Goal: Information Seeking & Learning: Learn about a topic

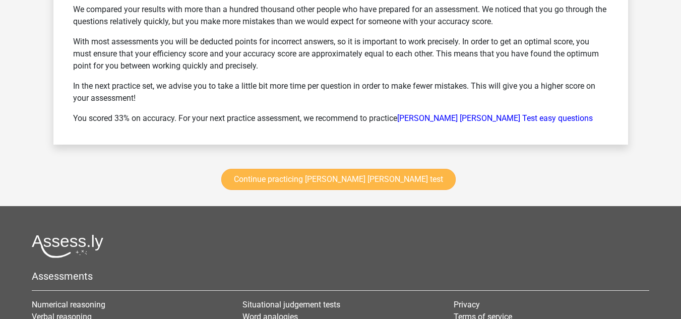
scroll to position [1411, 0]
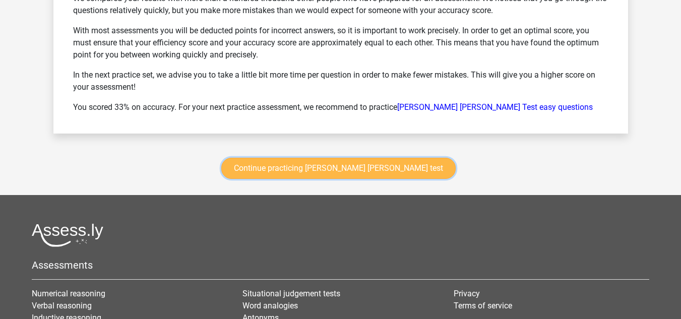
click at [307, 166] on link "Continue practicing watson glaser test" at bounding box center [338, 168] width 234 height 21
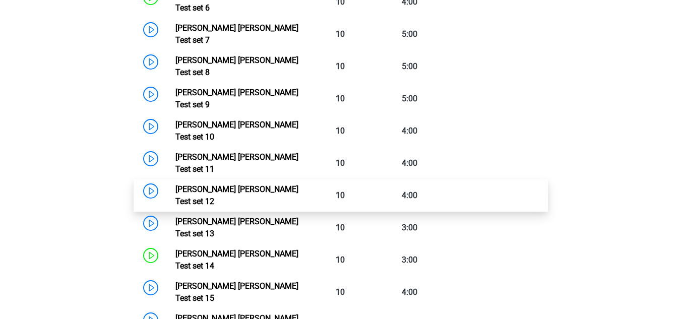
scroll to position [677, 0]
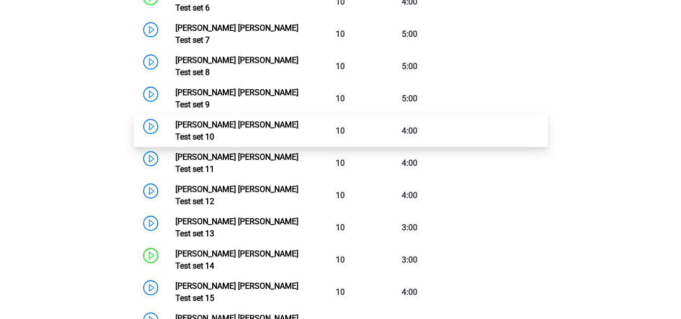
click at [175, 120] on link "Watson Glaser Test set 10" at bounding box center [236, 131] width 123 height 22
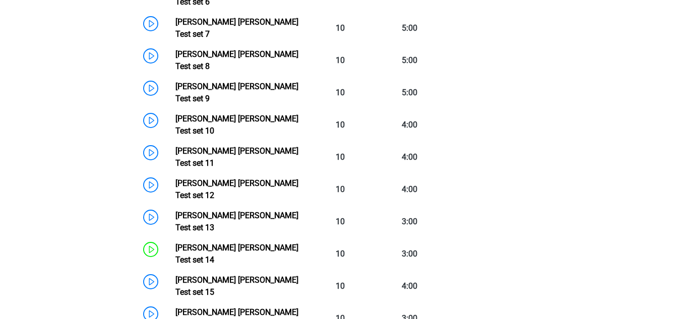
scroll to position [576, 0]
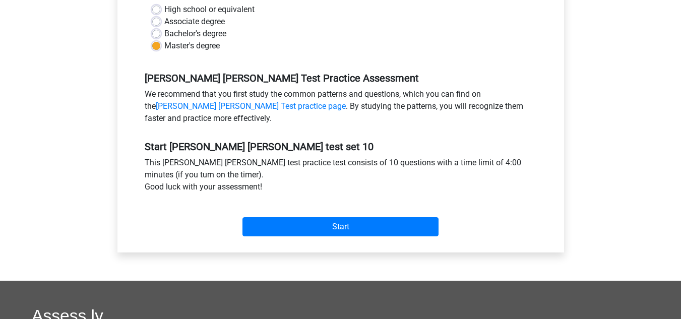
scroll to position [252, 0]
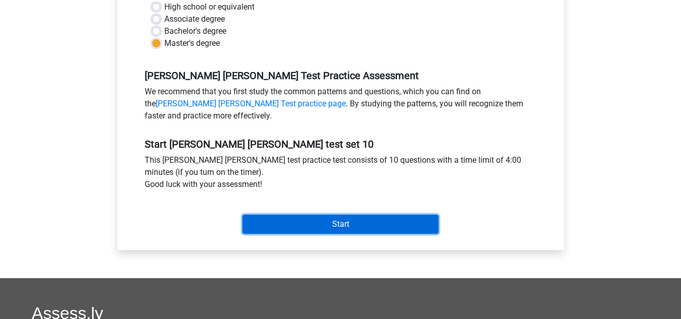
click at [292, 225] on input "Start" at bounding box center [340, 224] width 196 height 19
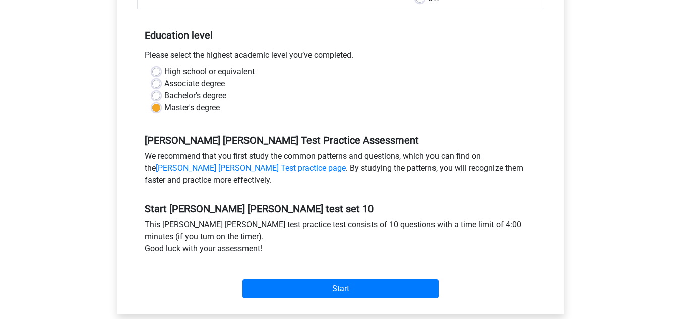
scroll to position [50, 0]
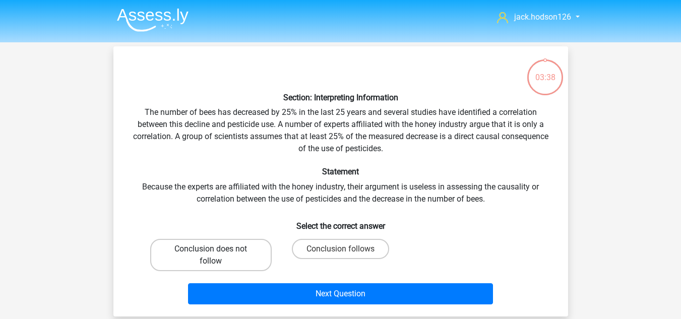
click at [240, 261] on label "Conclusion does not follow" at bounding box center [210, 255] width 121 height 32
click at [217, 255] on input "Conclusion does not follow" at bounding box center [214, 252] width 7 height 7
radio input "true"
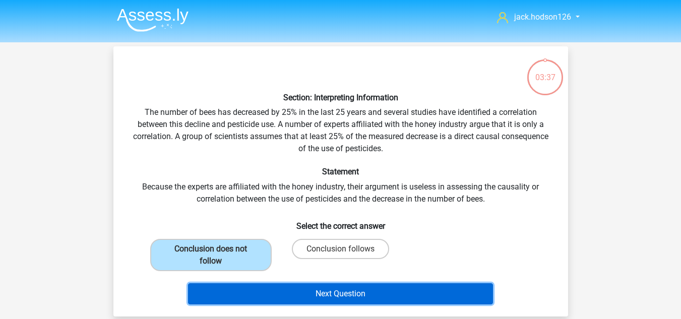
click at [300, 289] on button "Next Question" at bounding box center [340, 293] width 305 height 21
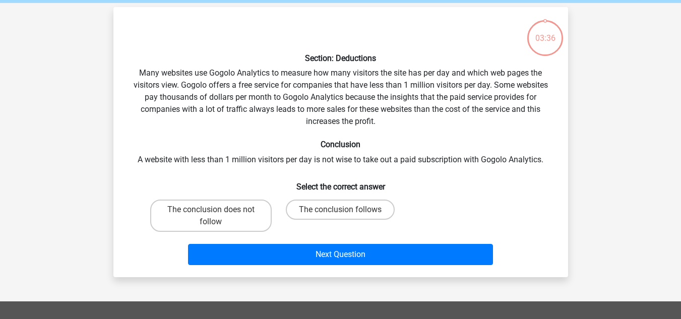
scroll to position [46, 0]
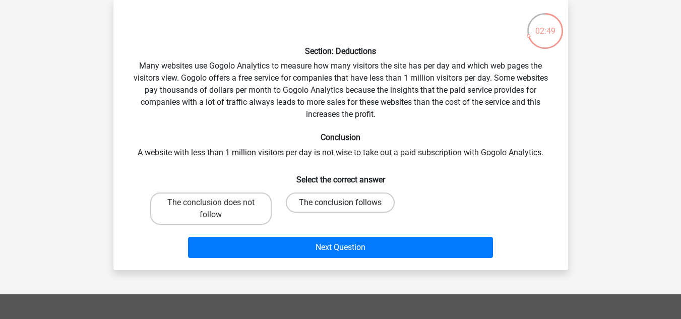
click at [321, 200] on label "The conclusion follows" at bounding box center [340, 202] width 109 height 20
click at [340, 203] on input "The conclusion follows" at bounding box center [343, 206] width 7 height 7
radio input "true"
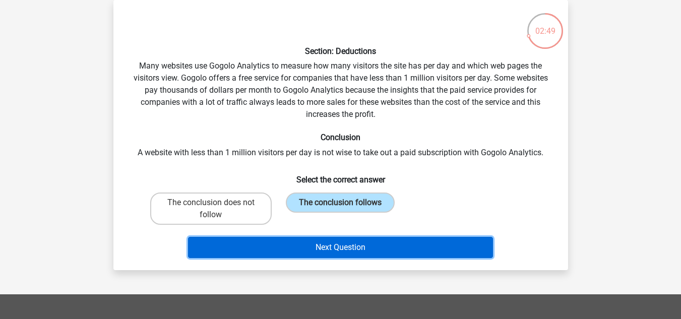
click at [332, 245] on button "Next Question" at bounding box center [340, 247] width 305 height 21
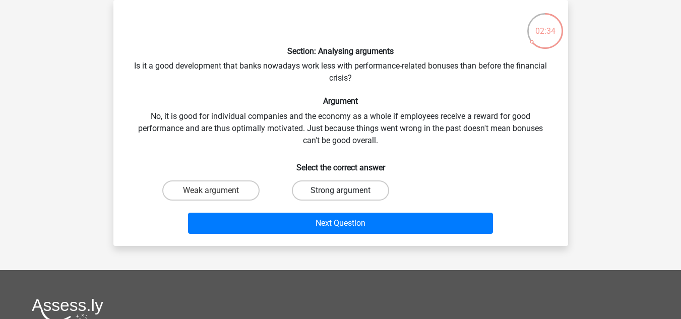
click at [313, 187] on label "Strong argument" at bounding box center [340, 190] width 97 height 20
click at [340, 190] on input "Strong argument" at bounding box center [343, 193] width 7 height 7
radio input "true"
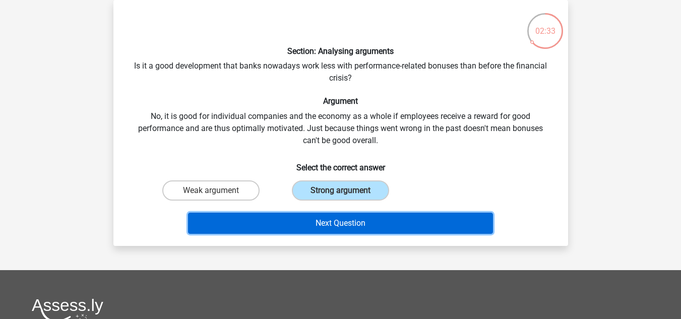
click at [324, 224] on button "Next Question" at bounding box center [340, 223] width 305 height 21
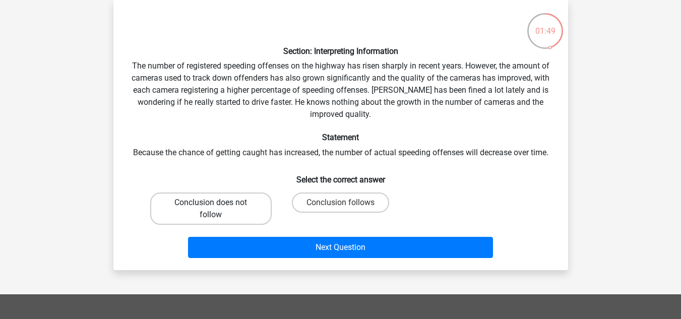
click at [247, 207] on label "Conclusion does not follow" at bounding box center [210, 208] width 121 height 32
click at [217, 207] on input "Conclusion does not follow" at bounding box center [214, 206] width 7 height 7
radio input "true"
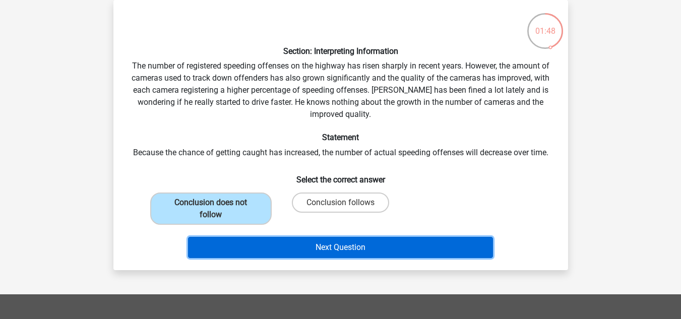
click at [293, 246] on button "Next Question" at bounding box center [340, 247] width 305 height 21
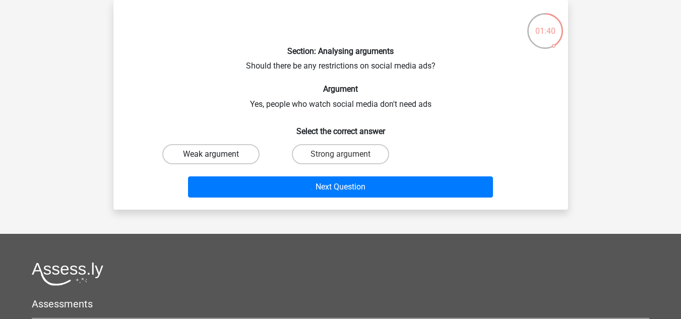
click at [230, 154] on label "Weak argument" at bounding box center [210, 154] width 97 height 20
click at [217, 154] on input "Weak argument" at bounding box center [214, 157] width 7 height 7
radio input "true"
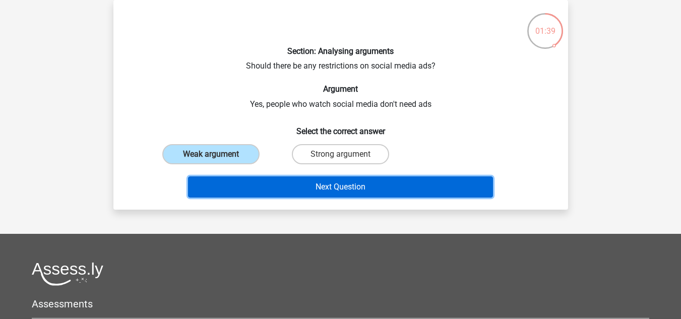
click at [274, 183] on button "Next Question" at bounding box center [340, 186] width 305 height 21
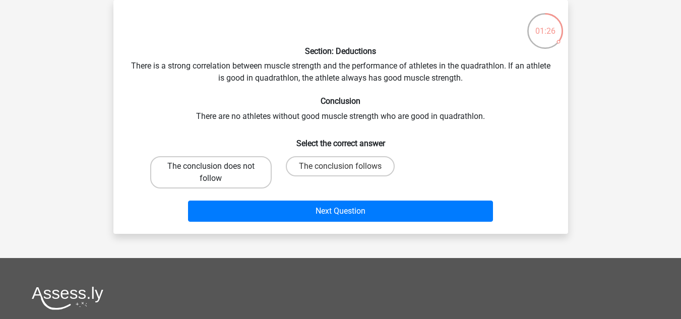
click at [240, 175] on label "The conclusion does not follow" at bounding box center [210, 172] width 121 height 32
click at [217, 173] on input "The conclusion does not follow" at bounding box center [214, 169] width 7 height 7
radio input "true"
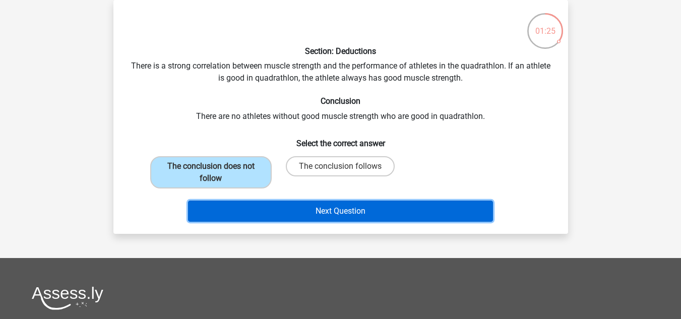
click at [273, 209] on button "Next Question" at bounding box center [340, 211] width 305 height 21
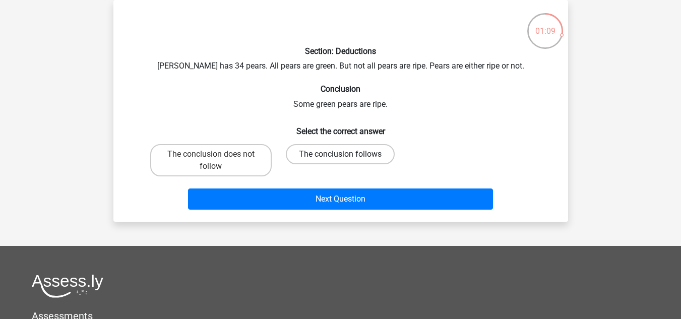
click at [309, 153] on label "The conclusion follows" at bounding box center [340, 154] width 109 height 20
click at [340, 154] on input "The conclusion follows" at bounding box center [343, 157] width 7 height 7
radio input "true"
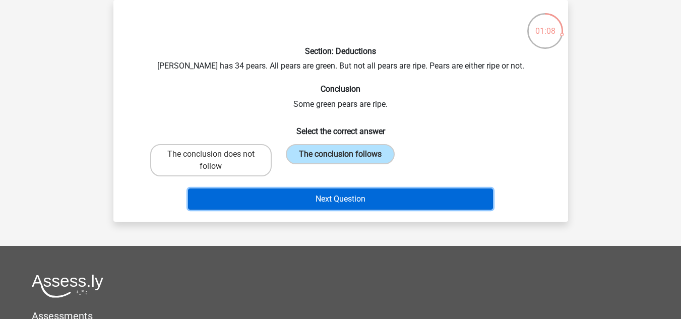
click at [303, 202] on button "Next Question" at bounding box center [340, 198] width 305 height 21
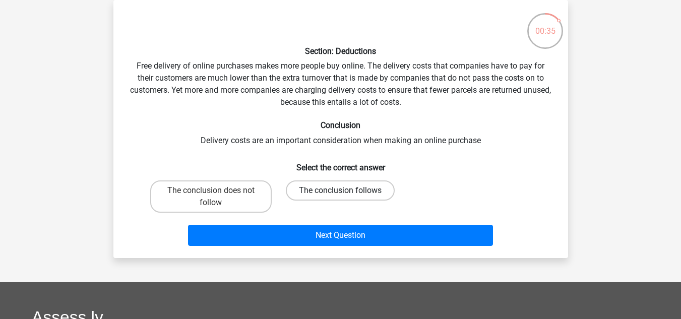
click at [323, 191] on label "The conclusion follows" at bounding box center [340, 190] width 109 height 20
click at [340, 191] on input "The conclusion follows" at bounding box center [343, 193] width 7 height 7
radio input "true"
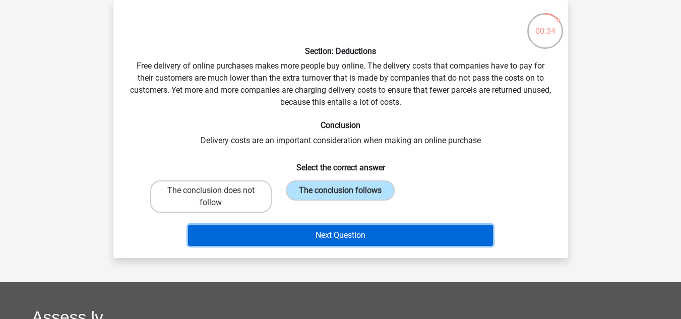
click at [316, 229] on button "Next Question" at bounding box center [340, 235] width 305 height 21
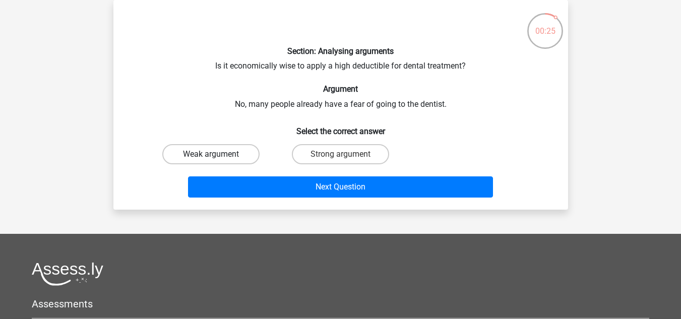
click at [234, 153] on label "Weak argument" at bounding box center [210, 154] width 97 height 20
click at [217, 154] on input "Weak argument" at bounding box center [214, 157] width 7 height 7
radio input "true"
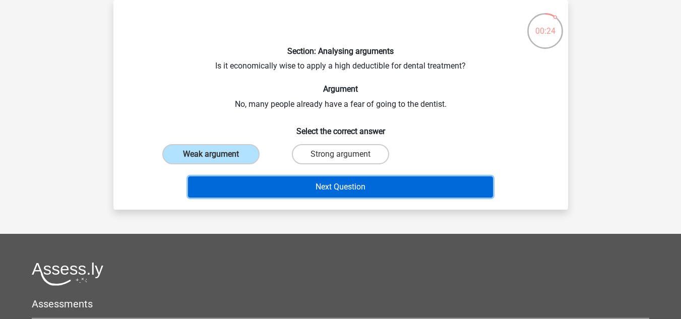
click at [284, 184] on button "Next Question" at bounding box center [340, 186] width 305 height 21
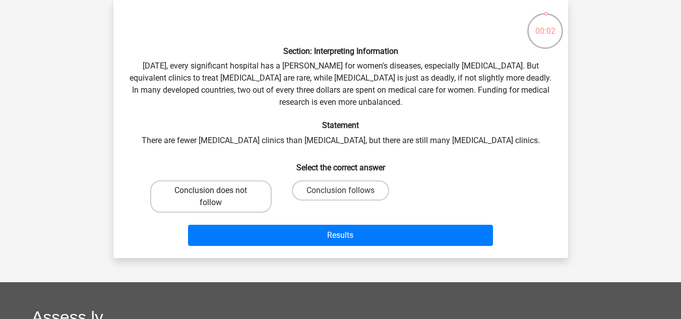
click at [249, 191] on label "Conclusion does not follow" at bounding box center [210, 196] width 121 height 32
click at [217, 191] on input "Conclusion does not follow" at bounding box center [214, 193] width 7 height 7
radio input "true"
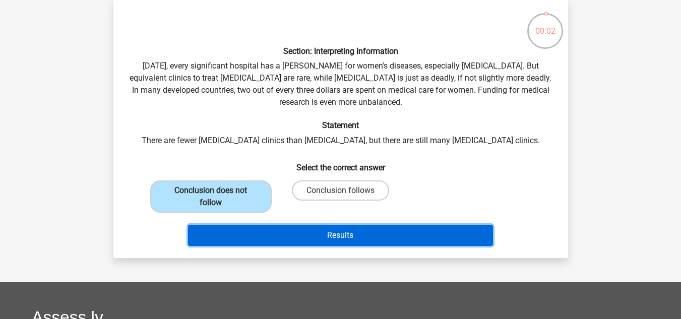
click at [276, 238] on button "Results" at bounding box center [340, 235] width 305 height 21
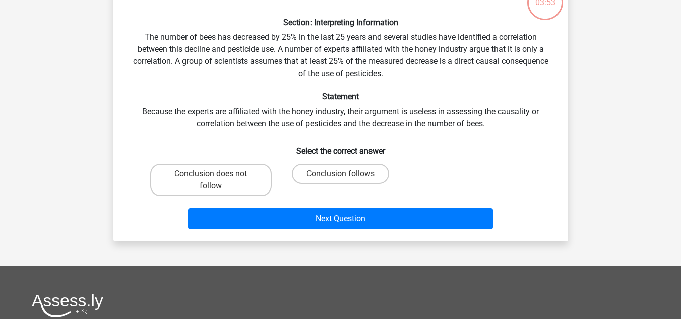
scroll to position [50, 0]
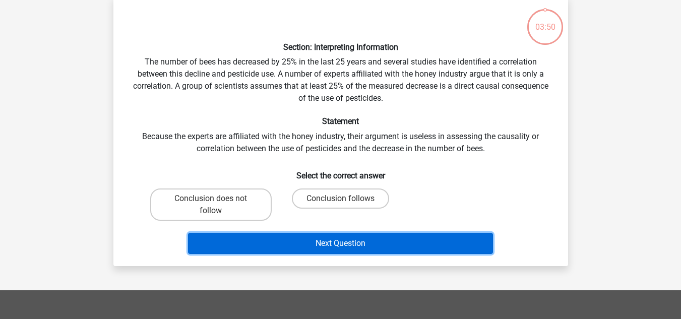
click at [301, 241] on button "Next Question" at bounding box center [340, 243] width 305 height 21
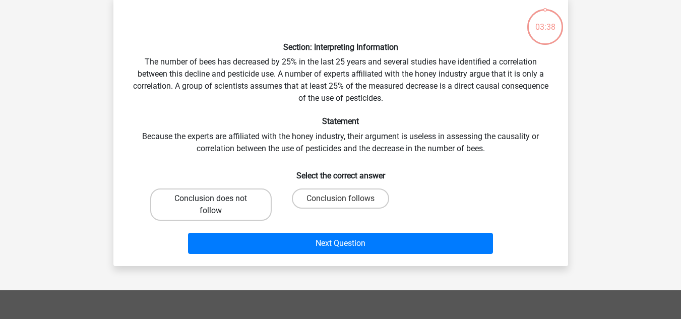
click at [246, 202] on label "Conclusion does not follow" at bounding box center [210, 204] width 121 height 32
click at [217, 202] on input "Conclusion does not follow" at bounding box center [214, 202] width 7 height 7
radio input "true"
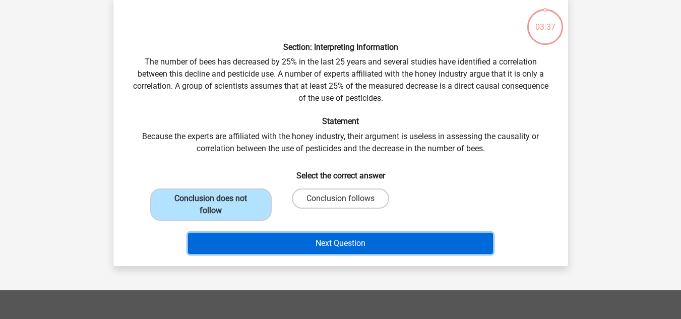
click at [281, 244] on button "Next Question" at bounding box center [340, 243] width 305 height 21
click at [311, 248] on button "Next Question" at bounding box center [340, 243] width 305 height 21
click at [339, 240] on button "Next Question" at bounding box center [340, 243] width 305 height 21
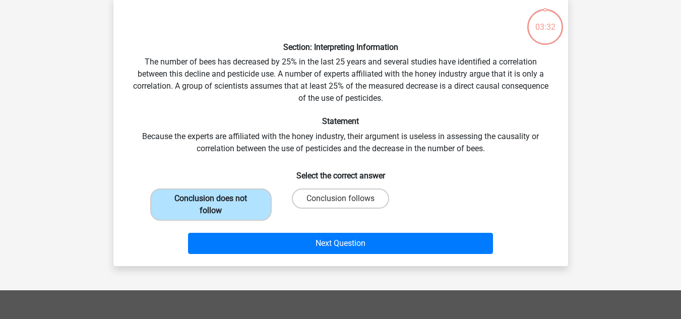
click at [243, 199] on label "Conclusion does not follow" at bounding box center [210, 204] width 121 height 32
click at [217, 199] on input "Conclusion does not follow" at bounding box center [214, 202] width 7 height 7
click at [227, 197] on label "Conclusion does not follow" at bounding box center [210, 204] width 121 height 32
click at [217, 199] on input "Conclusion does not follow" at bounding box center [214, 202] width 7 height 7
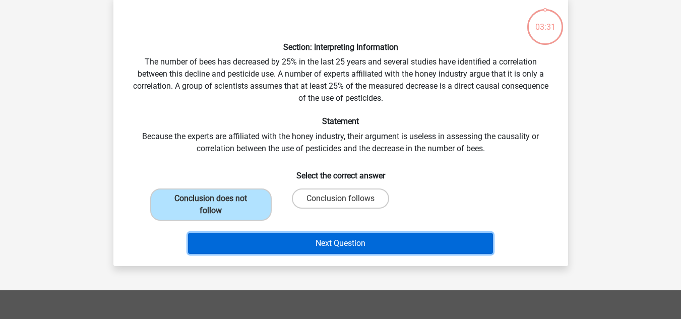
click at [291, 238] on button "Next Question" at bounding box center [340, 243] width 305 height 21
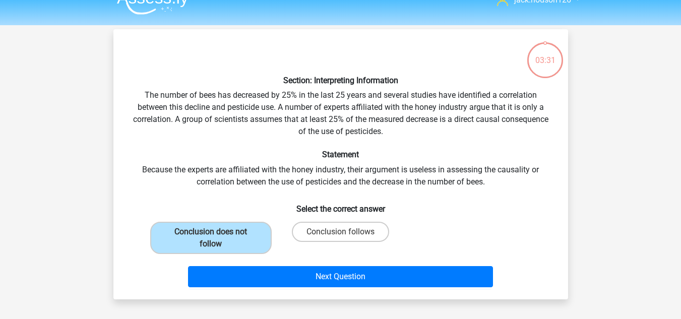
scroll to position [0, 0]
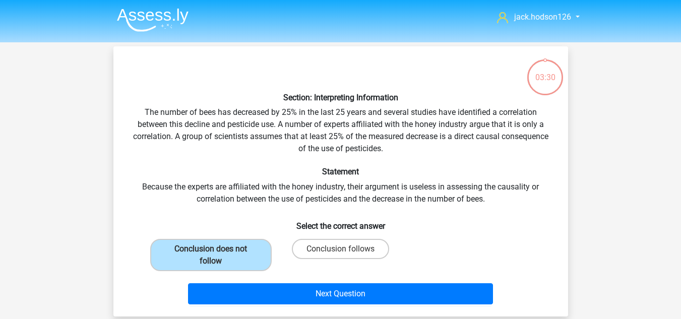
click at [137, 26] on img at bounding box center [153, 20] width 72 height 24
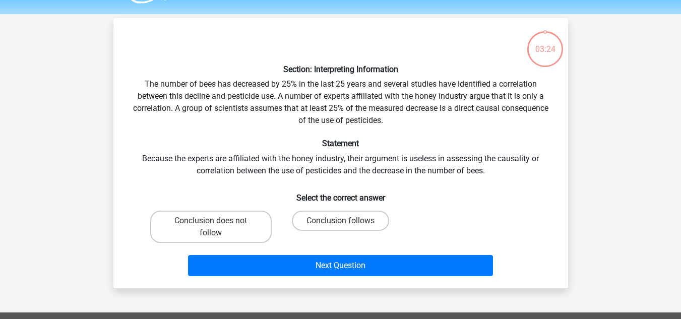
scroll to position [50, 0]
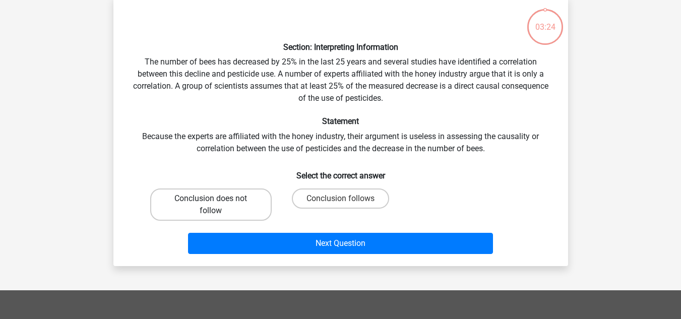
click at [205, 202] on label "Conclusion does not follow" at bounding box center [210, 204] width 121 height 32
click at [211, 202] on input "Conclusion does not follow" at bounding box center [214, 202] width 7 height 7
radio input "true"
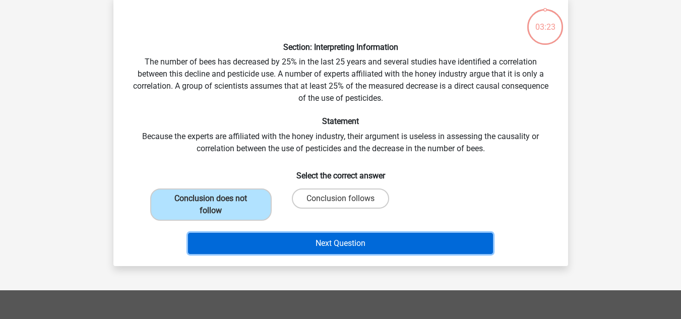
click at [309, 249] on button "Next Question" at bounding box center [340, 243] width 305 height 21
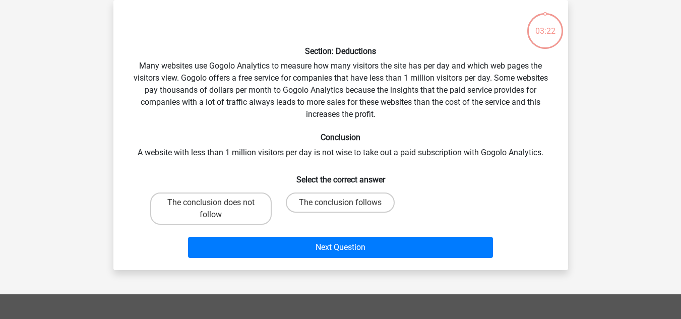
scroll to position [0, 0]
